Goal: Task Accomplishment & Management: Use online tool/utility

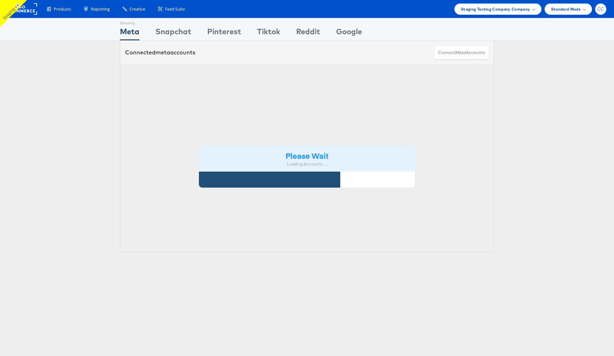
click at [601, 9] on span "CC" at bounding box center [601, 9] width 7 height 4
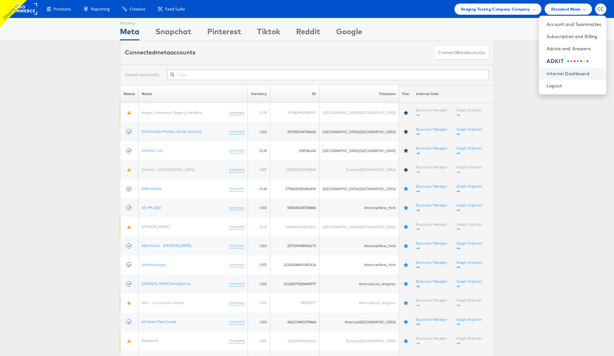
click at [569, 73] on link "Internal Dashboard" at bounding box center [574, 73] width 55 height 6
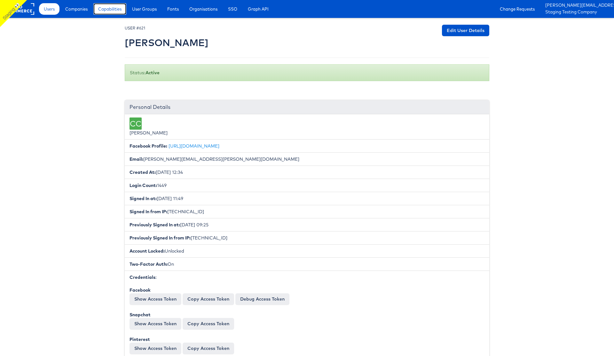
click at [106, 7] on span "Capabilities" at bounding box center [109, 9] width 23 height 6
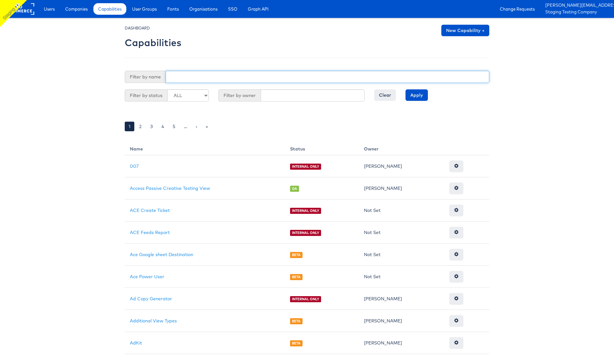
click at [181, 78] on input "text" at bounding box center [328, 77] width 324 height 12
type input "tag"
click at [406, 89] on input "Apply" at bounding box center [417, 95] width 22 height 12
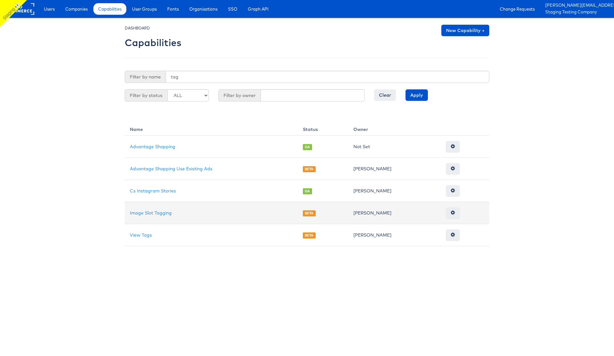
click at [154, 216] on td "Image Slot Tagging" at bounding box center [211, 213] width 173 height 22
click at [159, 212] on link "Image Slot Tagging" at bounding box center [151, 213] width 42 height 6
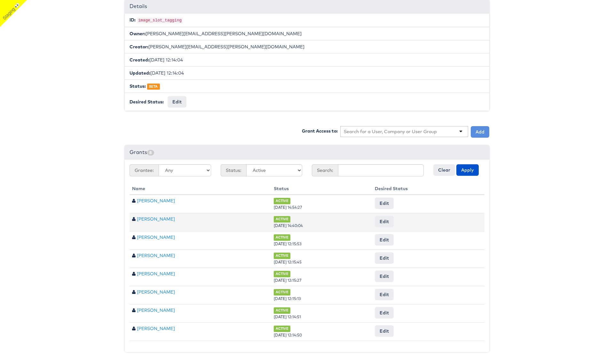
scroll to position [108, 0]
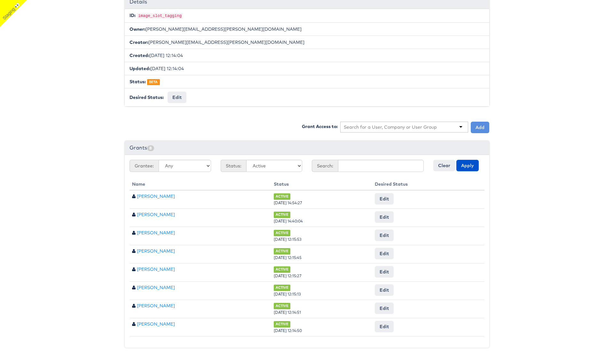
click at [392, 128] on input "text" at bounding box center [390, 127] width 93 height 6
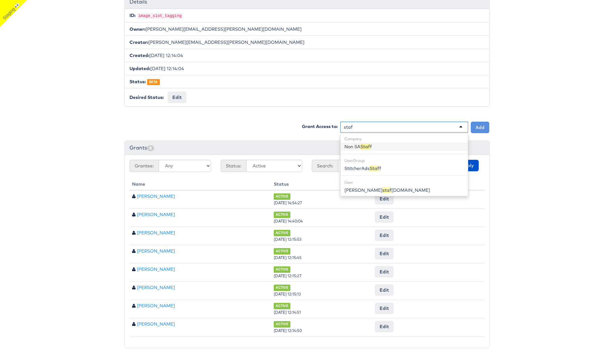
type input "staff"
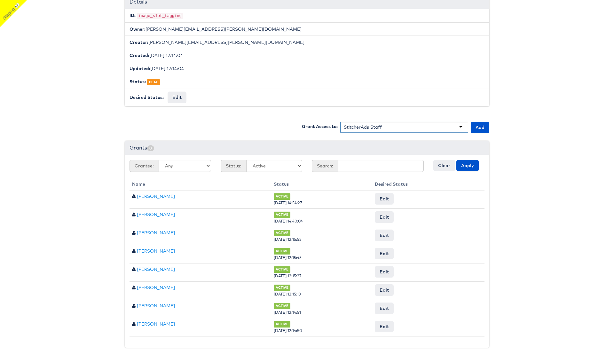
scroll to position [0, 0]
click at [477, 128] on button "Add" at bounding box center [480, 128] width 19 height 12
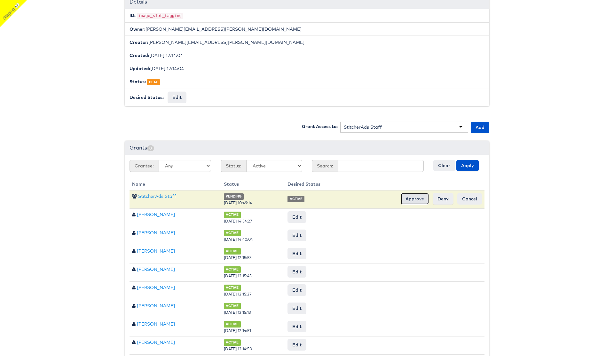
click at [411, 196] on input "Approve" at bounding box center [415, 199] width 28 height 12
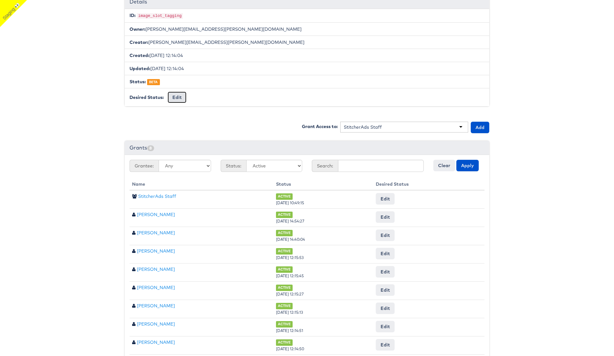
click at [173, 98] on button "Edit" at bounding box center [177, 98] width 19 height 12
click at [204, 98] on select "-- No Change -- GA BETA INTERNAL ONLY ARCHIVED" at bounding box center [194, 98] width 53 height 12
select select "GENERAL_AVAILABILITY"
click at [242, 99] on input "Request Change" at bounding box center [242, 97] width 36 height 9
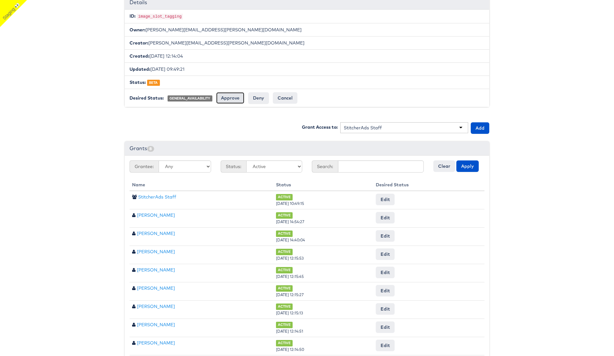
click at [229, 99] on input "Approve" at bounding box center [230, 98] width 28 height 12
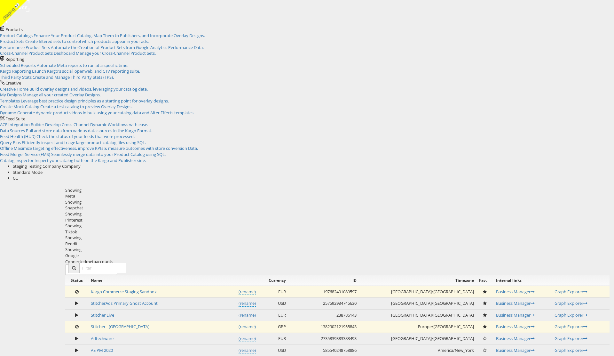
click at [18, 175] on span "CC" at bounding box center [15, 178] width 5 height 6
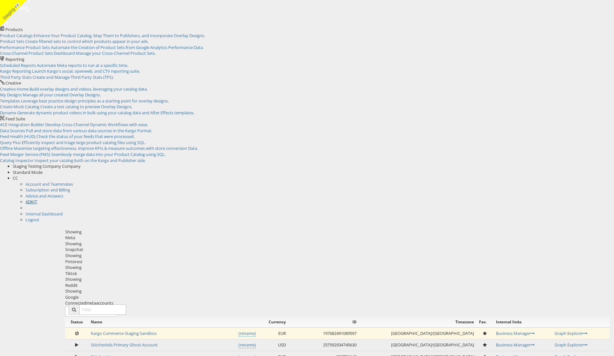
click at [576, 205] on div at bounding box center [320, 205] width 589 height 0
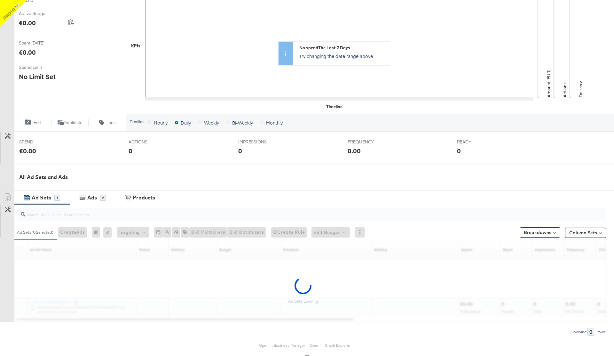
scroll to position [133, 0]
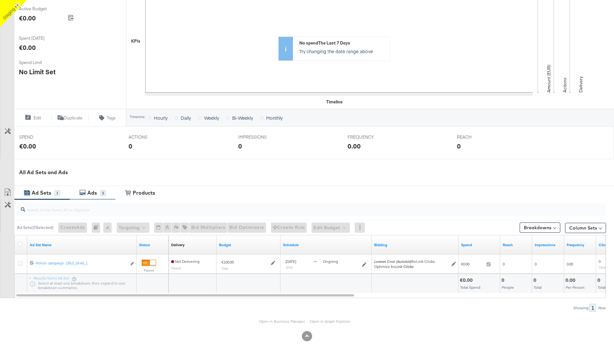
click at [92, 190] on div "Ads" at bounding box center [92, 192] width 10 height 7
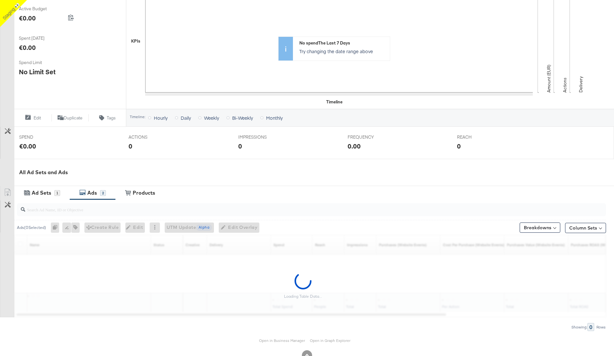
scroll to position [152, 0]
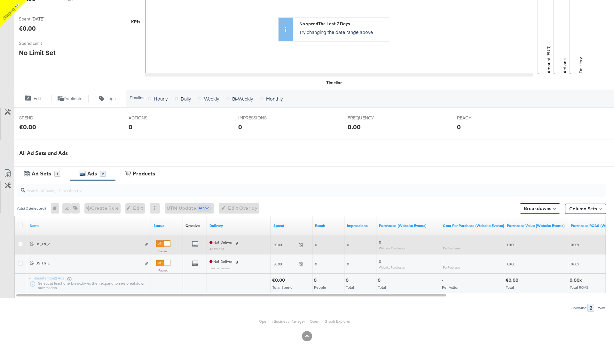
click at [144, 244] on div "Edit ad" at bounding box center [144, 244] width 7 height 7
click at [146, 245] on icon "link" at bounding box center [146, 245] width 3 height 4
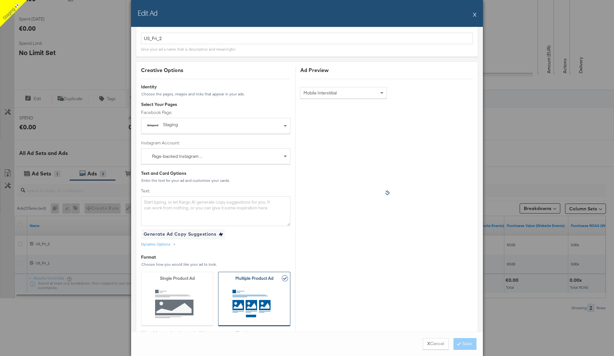
scroll to position [27, 0]
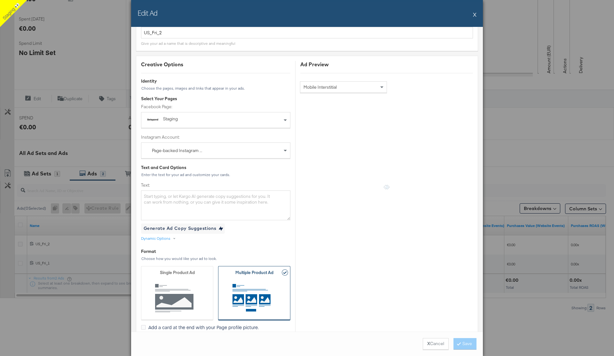
click at [377, 89] on div "Mobile Interstitial" at bounding box center [344, 87] width 86 height 11
click at [379, 87] on span at bounding box center [383, 87] width 8 height 11
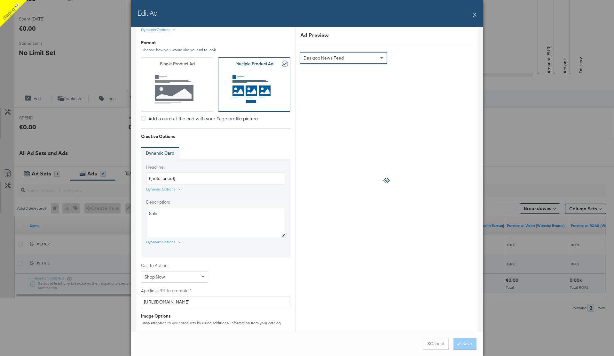
scroll to position [238, 0]
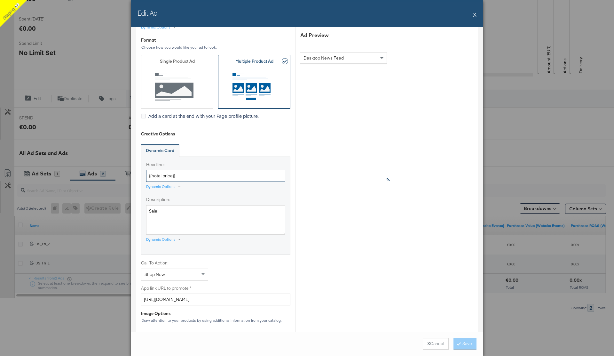
drag, startPoint x: 188, startPoint y: 177, endPoint x: 148, endPoint y: 177, distance: 40.0
click at [148, 177] on input "{{hotel.price}}" at bounding box center [215, 176] width 139 height 12
click at [229, 151] on div "Dynamic Card" at bounding box center [215, 150] width 149 height 13
click at [186, 174] on input "Headline:" at bounding box center [215, 176] width 139 height 12
click at [228, 150] on div "Dynamic Card" at bounding box center [215, 150] width 149 height 13
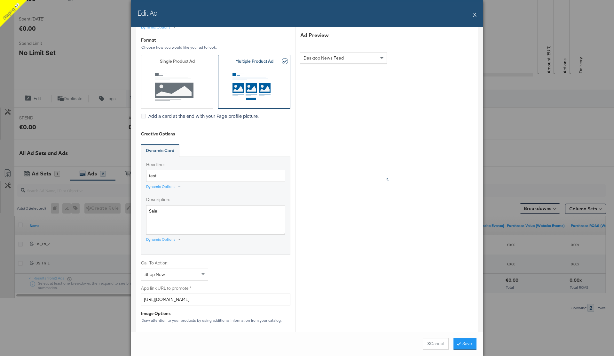
click at [174, 186] on div "Dynamic Options" at bounding box center [160, 186] width 29 height 5
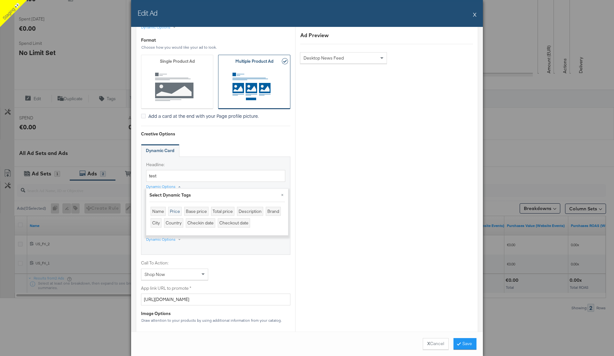
click at [176, 213] on div "Price" at bounding box center [174, 211] width 13 height 9
drag, startPoint x: 187, startPoint y: 176, endPoint x: 156, endPoint y: 175, distance: 31.4
click at [156, 175] on input "test{{hotel.price}}" at bounding box center [215, 176] width 139 height 12
click at [207, 175] on input "test{{hotel.price}}" at bounding box center [215, 176] width 139 height 12
type input "test"
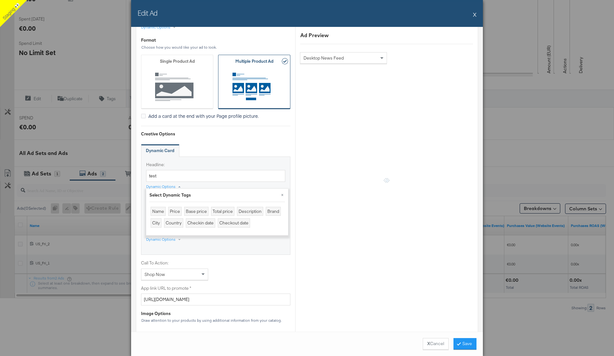
click at [251, 148] on div "Dynamic Card" at bounding box center [215, 150] width 149 height 13
click at [369, 60] on div "Desktop News Feed" at bounding box center [344, 57] width 86 height 11
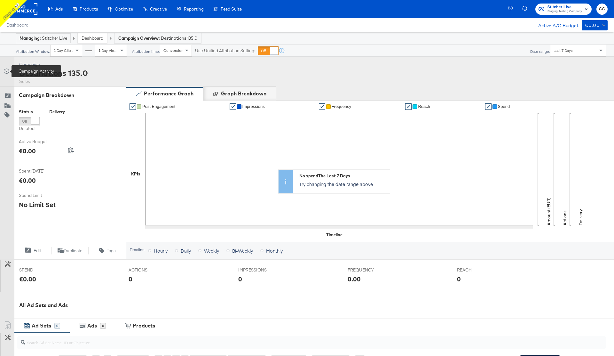
click at [8, 69] on icon at bounding box center [6, 71] width 6 height 6
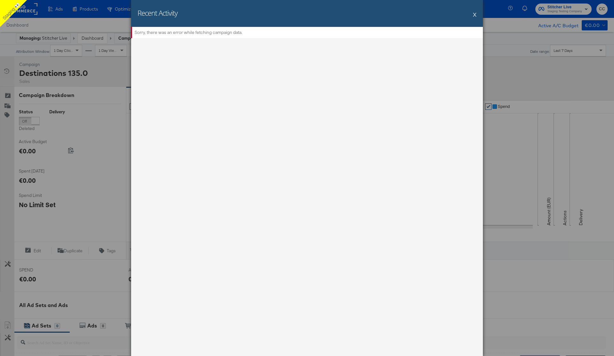
click at [475, 15] on button "X" at bounding box center [475, 14] width 4 height 13
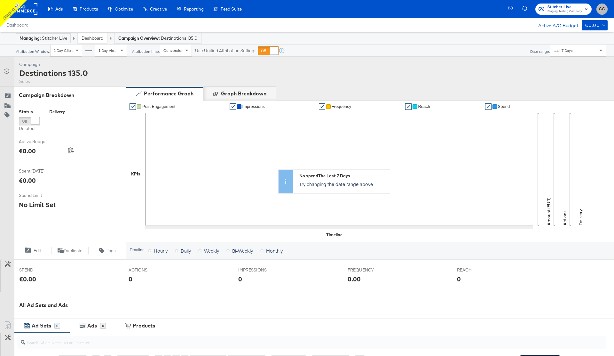
click at [604, 11] on span "CC" at bounding box center [602, 8] width 6 height 7
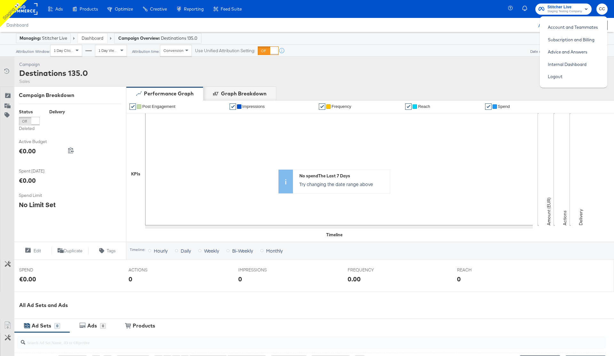
click at [32, 8] on rect at bounding box center [22, 9] width 29 height 12
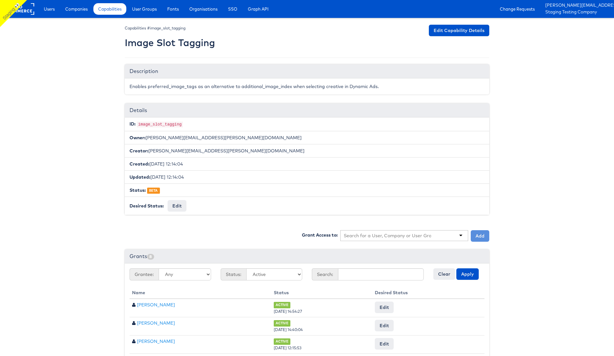
scroll to position [108, 0]
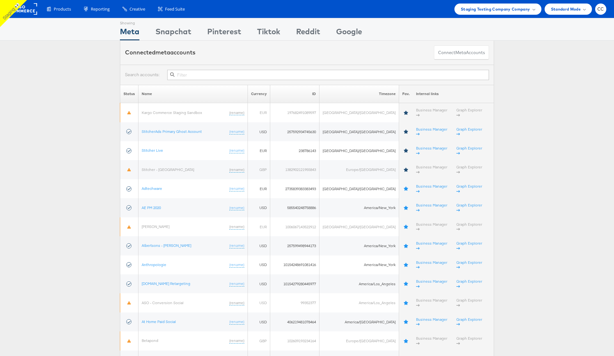
click at [602, 10] on span "CC" at bounding box center [601, 9] width 7 height 4
click at [578, 61] on span at bounding box center [578, 61] width 2 height 2
